Goal: Check status: Check status

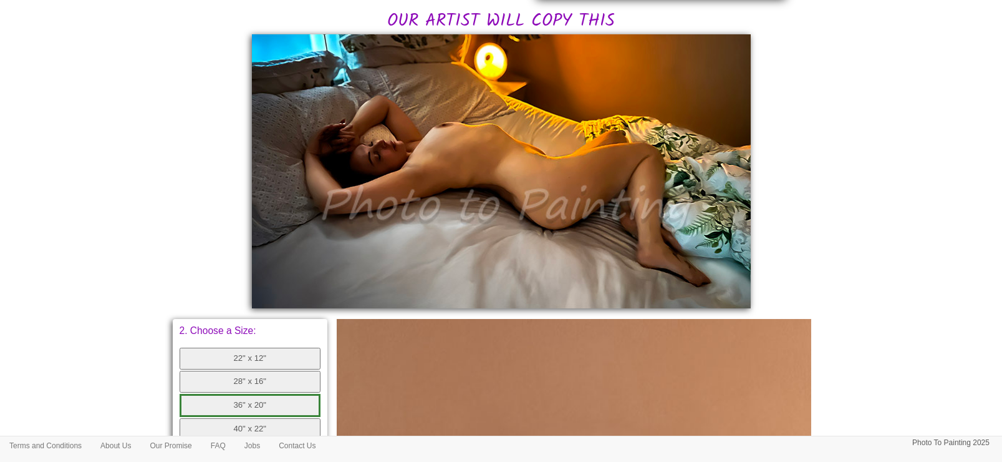
scroll to position [78, 0]
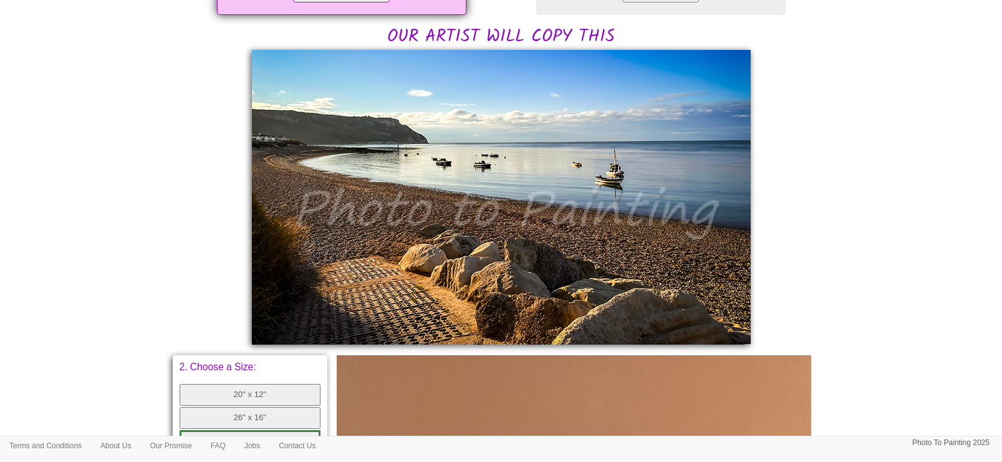
scroll to position [281, 0]
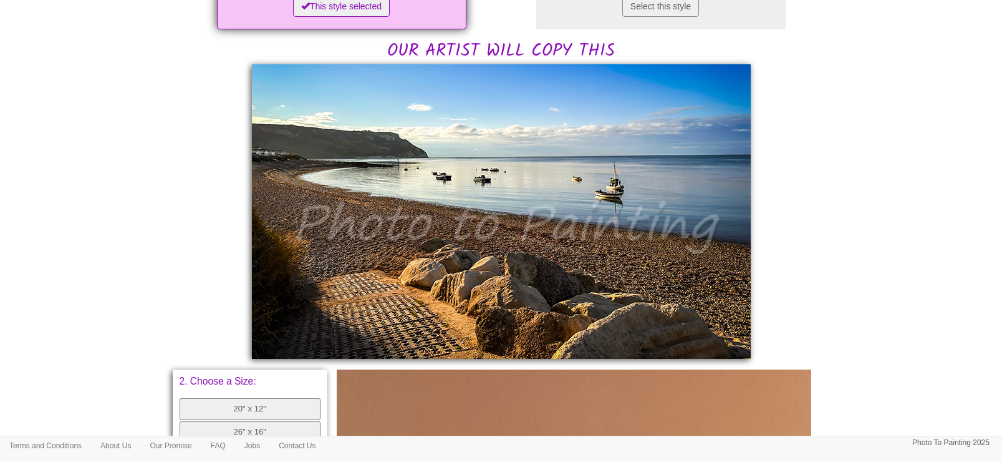
click at [838, 51] on body "Your painting - risk free Toggle navigation Menu Home Photo to Painting Photo t…" at bounding box center [501, 313] width 1002 height 1176
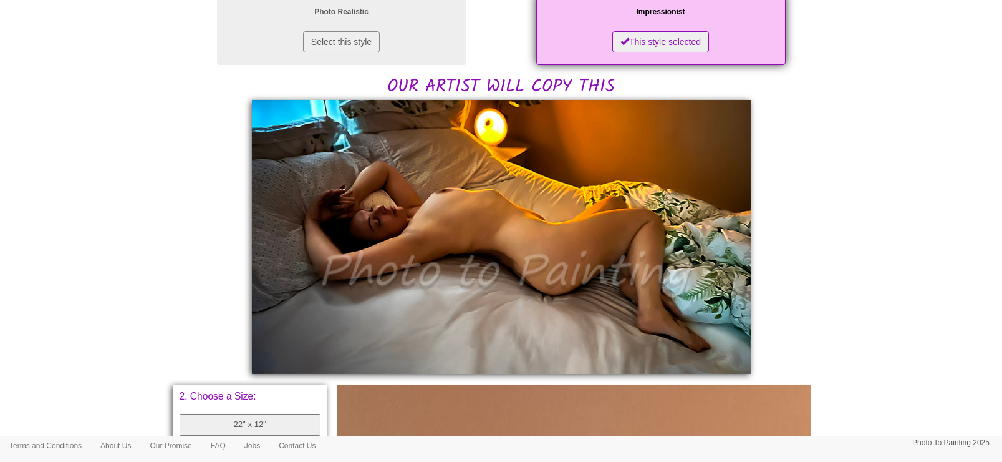
scroll to position [311, 0]
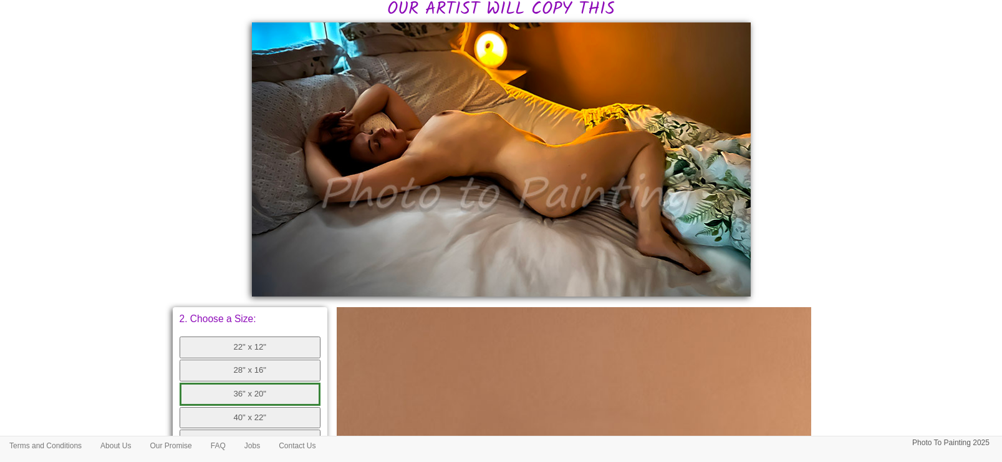
click at [112, 345] on body "Your painting - risk free Toggle navigation Menu Home Photo to Painting Photo t…" at bounding box center [501, 266] width 1002 height 1143
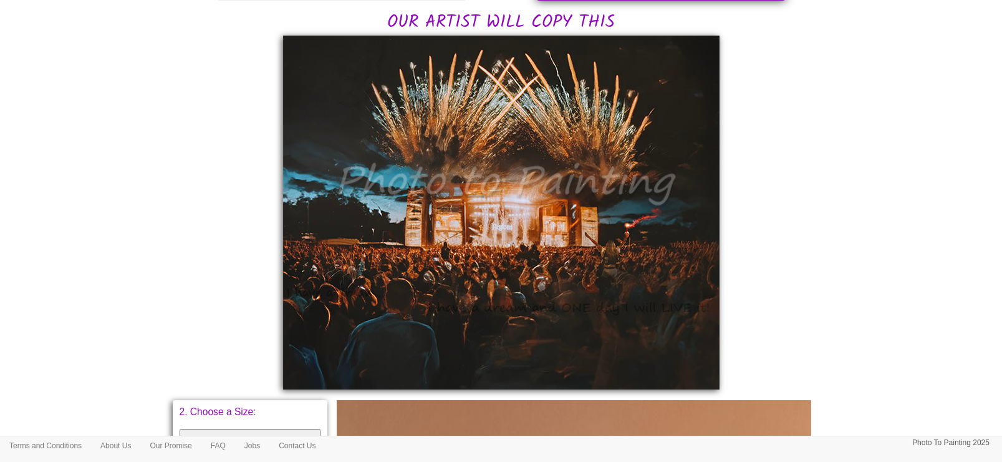
scroll to position [311, 0]
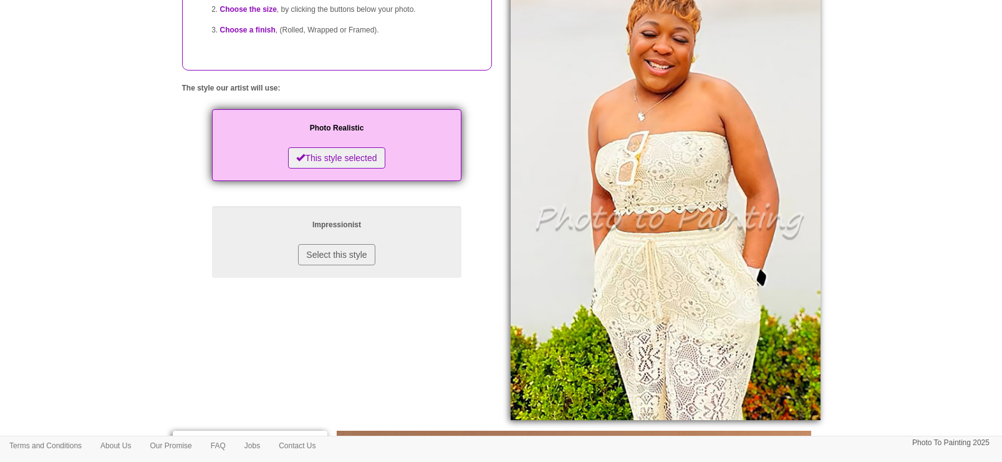
scroll to position [156, 0]
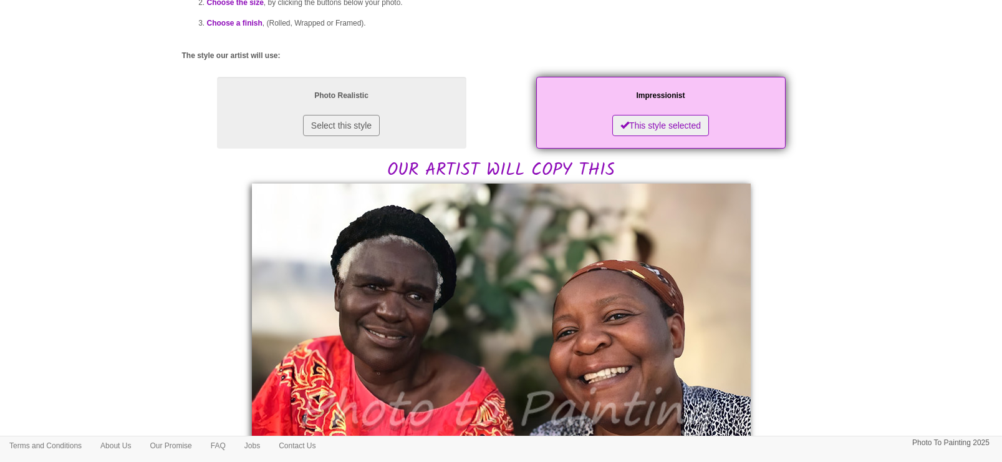
scroll to position [311, 0]
